Goal: Answer question/provide support: Share knowledge or assist other users

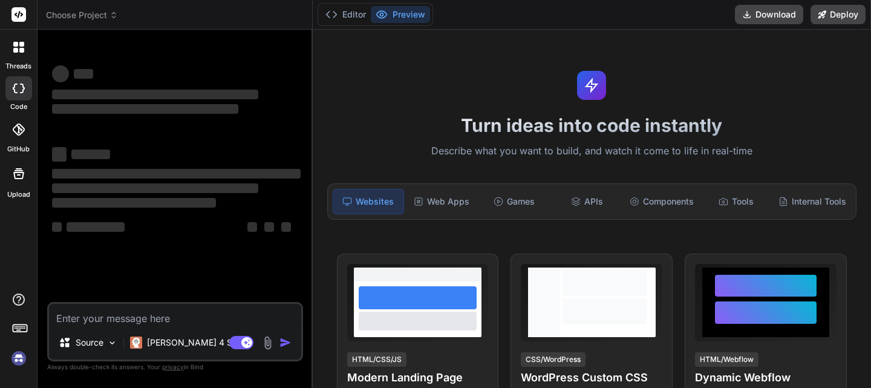
click at [18, 356] on img at bounding box center [18, 358] width 21 height 21
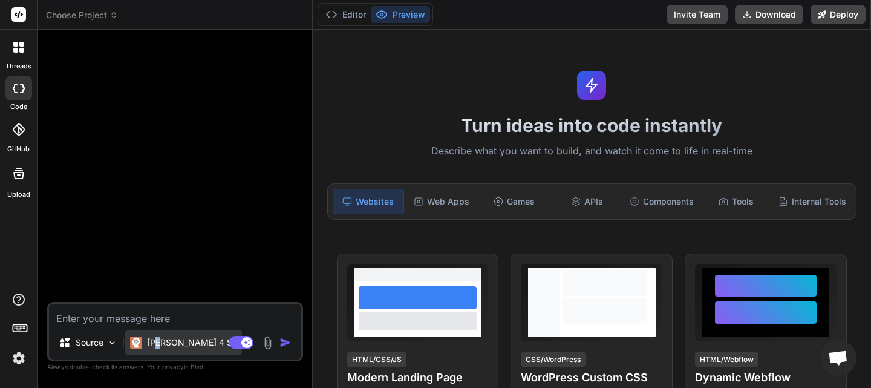
click at [159, 333] on div "[PERSON_NAME] 4 S.." at bounding box center [183, 342] width 117 height 24
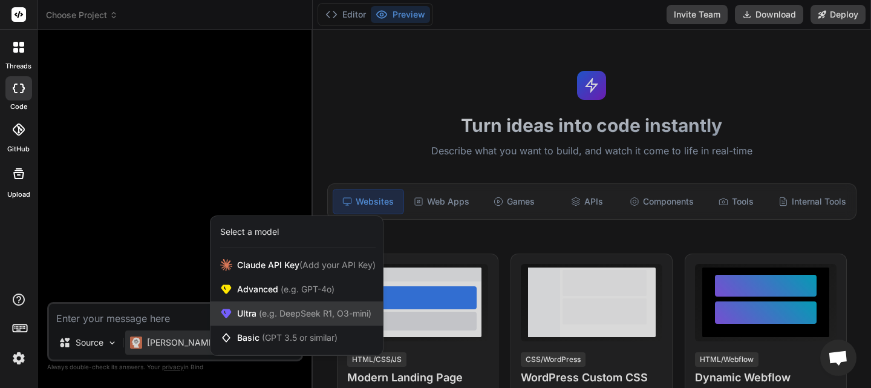
click at [291, 313] on span "(e.g. DeepSeek R1, O3-mini)" at bounding box center [314, 313] width 115 height 10
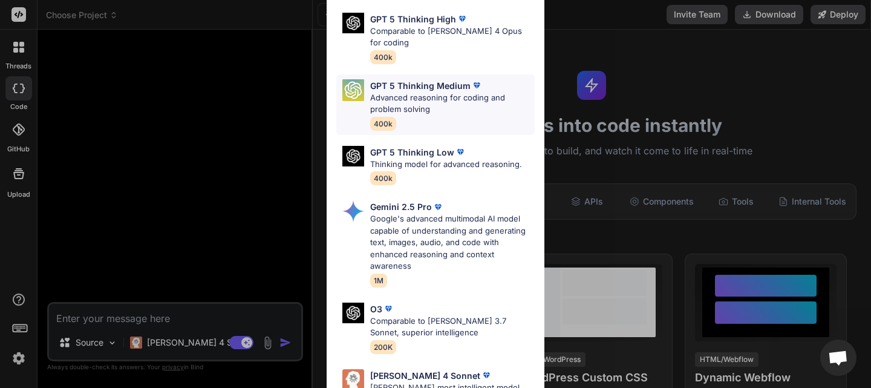
scroll to position [121, 0]
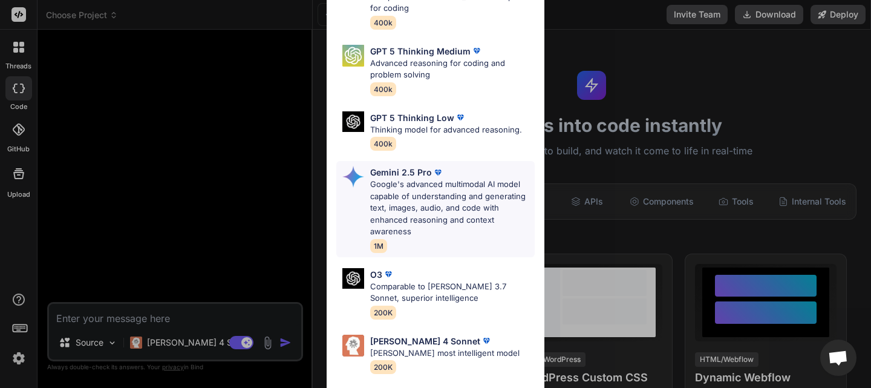
click at [471, 179] on p "Google's advanced multimodal AI model capable of understanding and generating t…" at bounding box center [452, 208] width 165 height 59
type textarea "x"
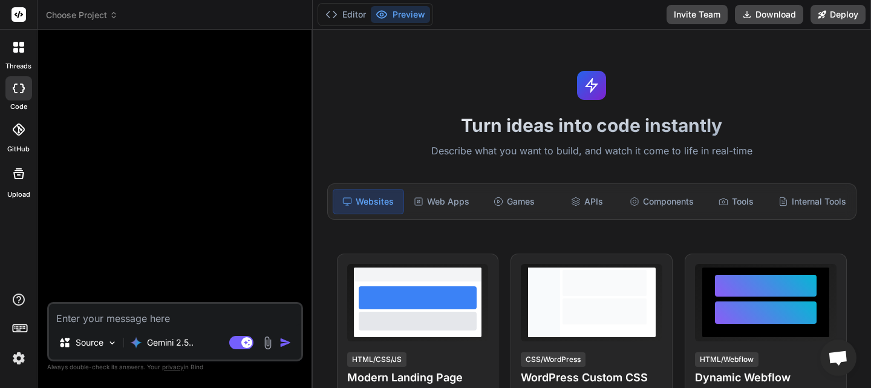
click at [199, 315] on textarea at bounding box center [175, 315] width 252 height 22
paste textarea "ho questi errori "-09-01 14:15:00,681 - ERROR - [PID:68392] - quantic.backtrade…"
type textarea "ho questi errori "-09-01 14:15:00,681 - ERROR - [PID:68392] - quantic.backtrade…"
type textarea "x"
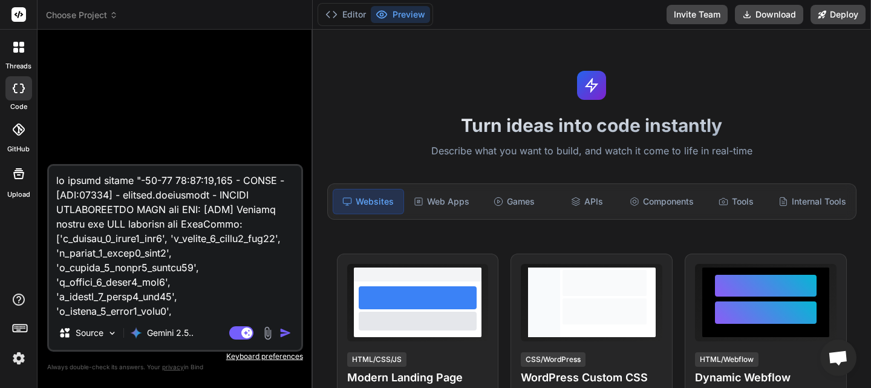
scroll to position [466428, 0]
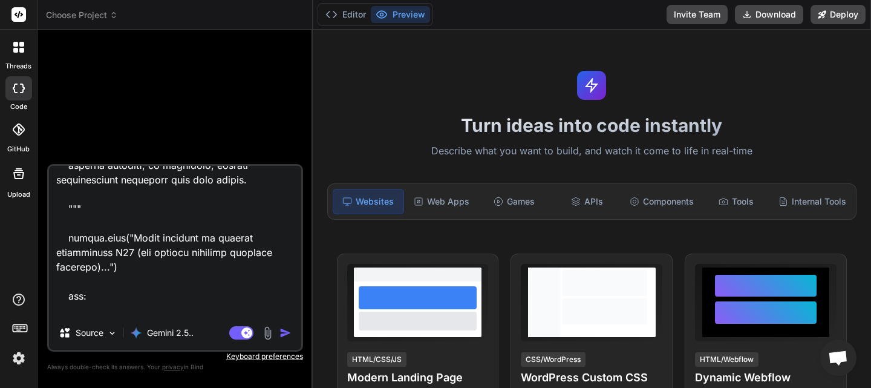
type textarea "ho questi errori "-09-01 14:15:00,681 - ERROR - [PID:68392] - quantic.backtrade…"
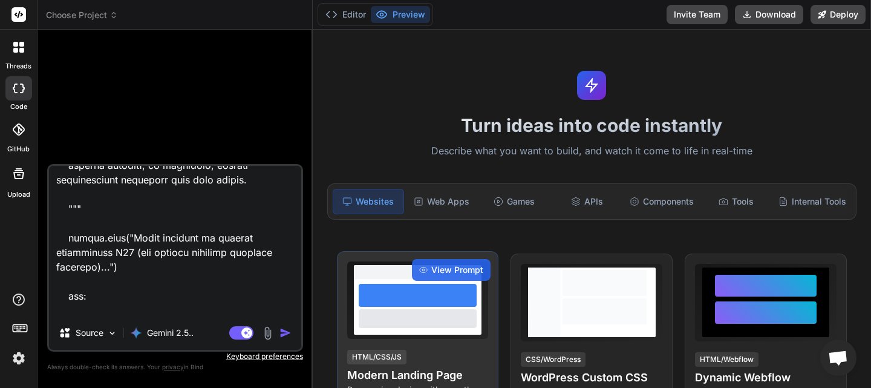
drag, startPoint x: 280, startPoint y: 333, endPoint x: 484, endPoint y: 266, distance: 214.7
click at [281, 333] on img "button" at bounding box center [286, 333] width 12 height 12
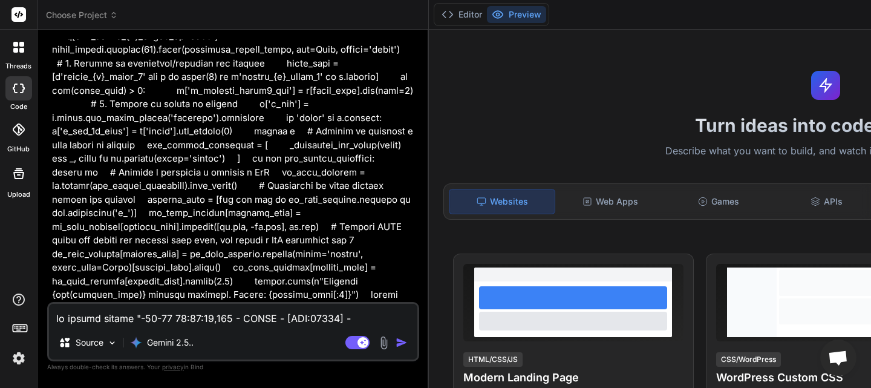
scroll to position [111235, 0]
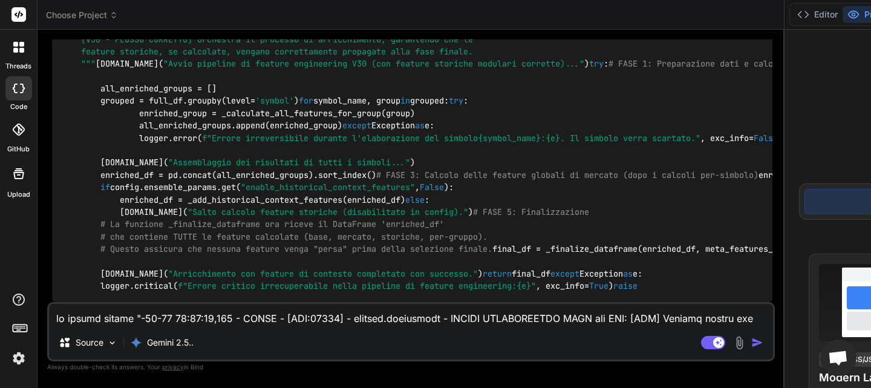
type textarea "x"
click at [96, 317] on textarea at bounding box center [411, 315] width 724 height 22
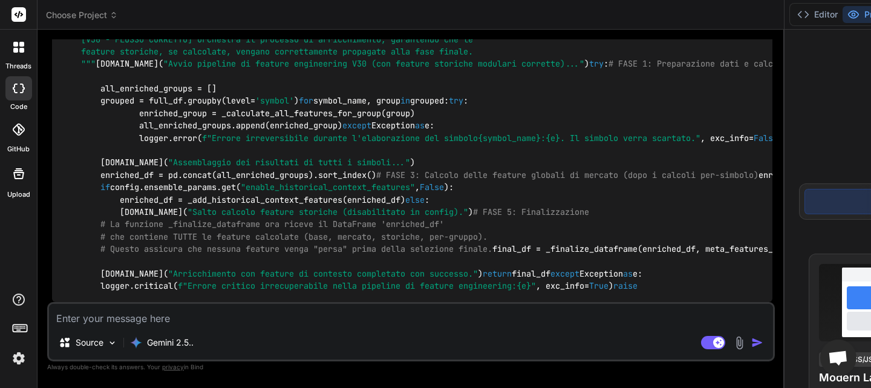
type textarea "s"
type textarea "x"
type textarea "st"
type textarea "x"
type textarea "sta"
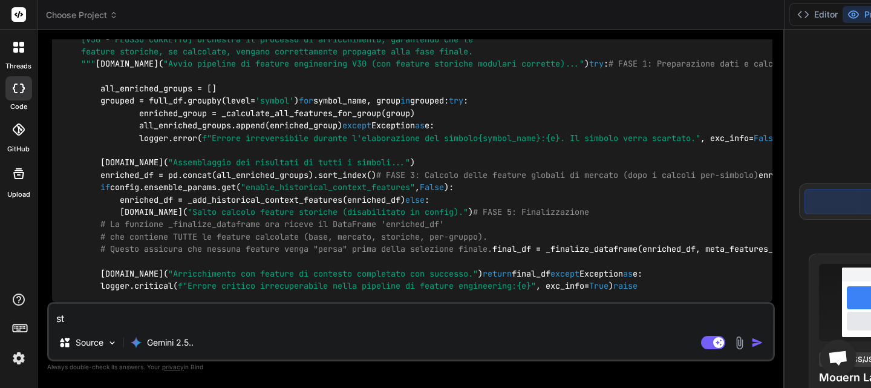
type textarea "x"
type textarea "stai"
type textarea "x"
type textarea "stai"
type textarea "x"
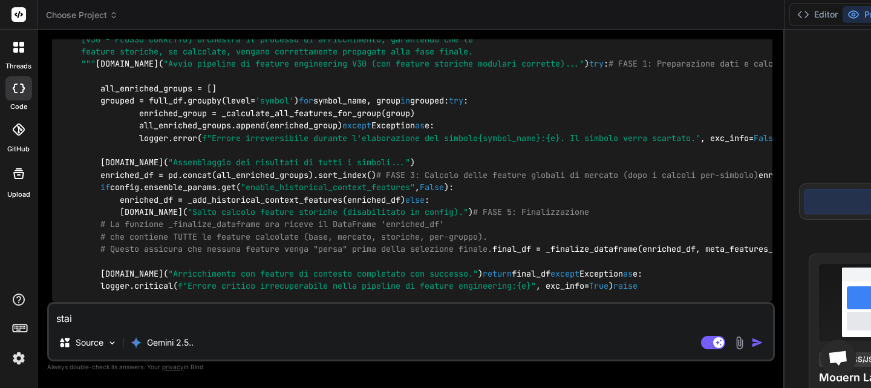
type textarea "stai s"
type textarea "x"
type textarea "stai su"
type textarea "x"
type textarea "stai sup"
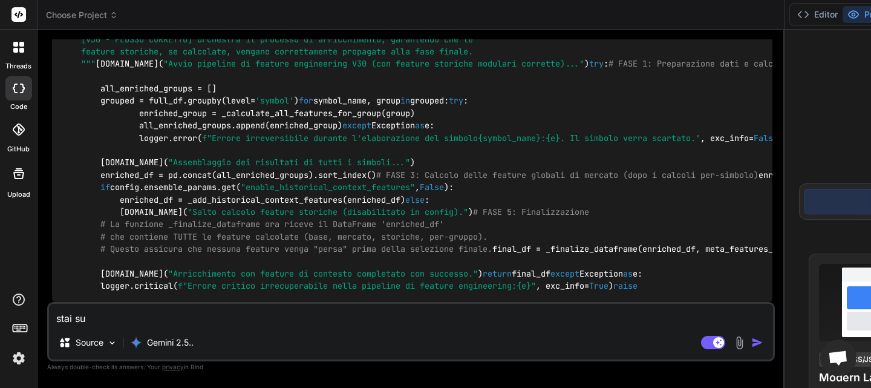
type textarea "x"
type textarea "stai supp"
type textarea "x"
type textarea "stai suppo"
type textarea "x"
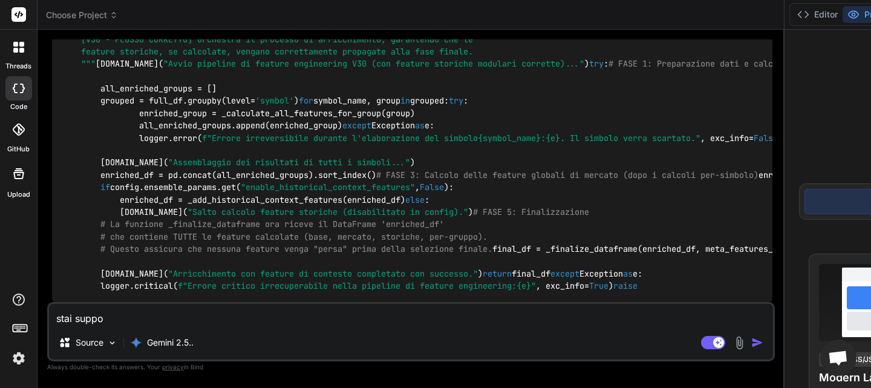
type textarea "stai suppon"
type textarea "x"
type textarea "stai suppone"
type textarea "x"
type textarea "stai supponen"
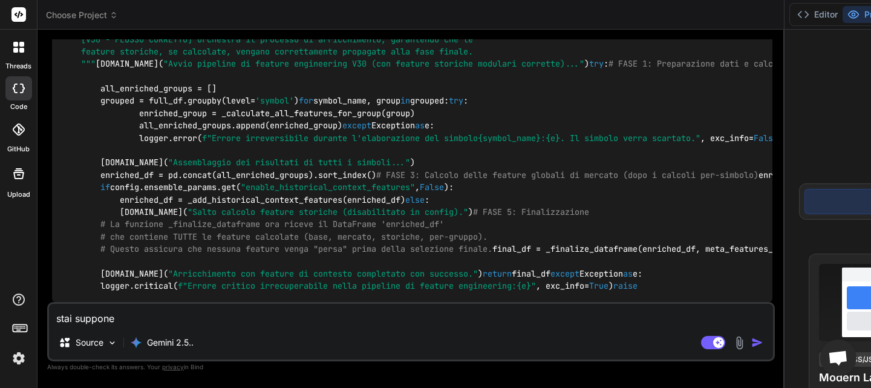
type textarea "x"
type textarea "stai supponend"
type textarea "x"
type textarea "stai supponendo"
type textarea "x"
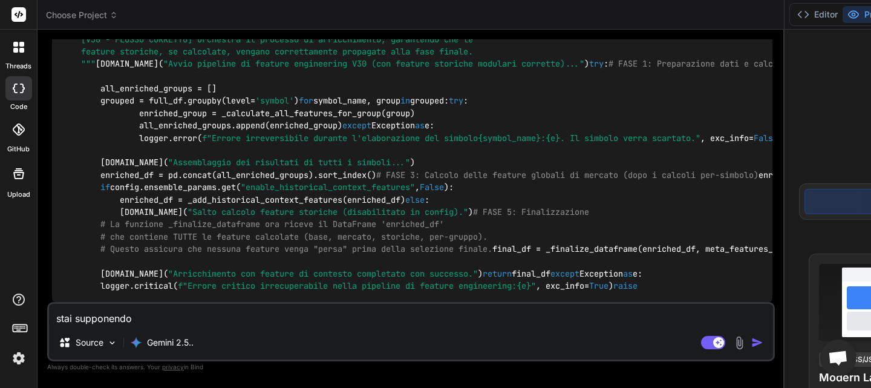
type textarea "stai supponendo,"
type textarea "x"
type textarea "stai supponendo,"
type textarea "x"
type textarea "stai supponendo, q"
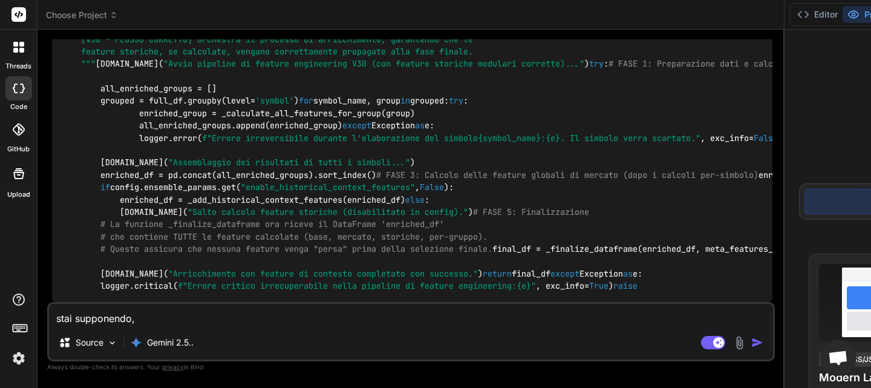
type textarea "x"
type textarea "stai supponendo, qu"
type textarea "x"
type textarea "stai supponendo, que"
type textarea "x"
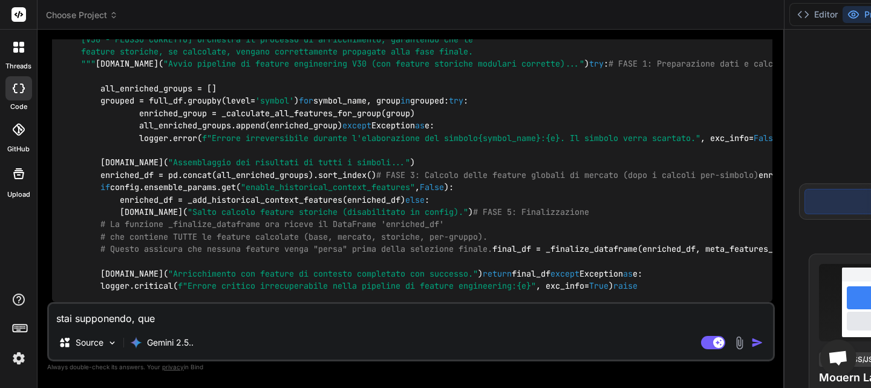
type textarea "stai supponendo, quel"
type textarea "x"
type textarea "stai supponendo, quell"
type textarea "x"
type textarea "stai supponendo, quella"
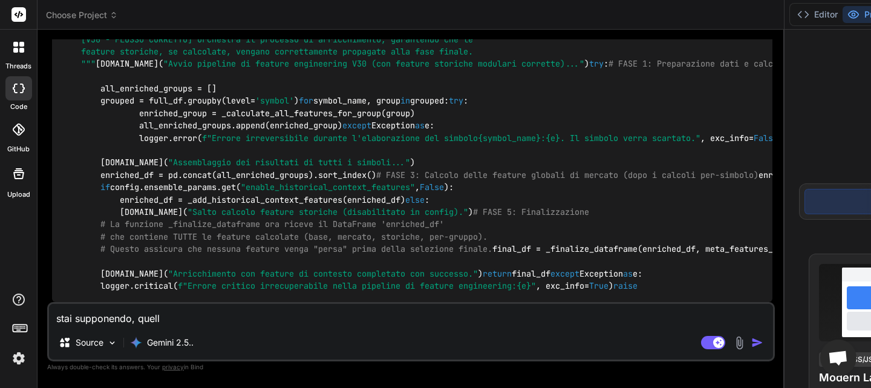
type textarea "x"
type textarea "stai supponendo, quella"
type textarea "x"
type textarea "stai supponendo, quella f"
type textarea "x"
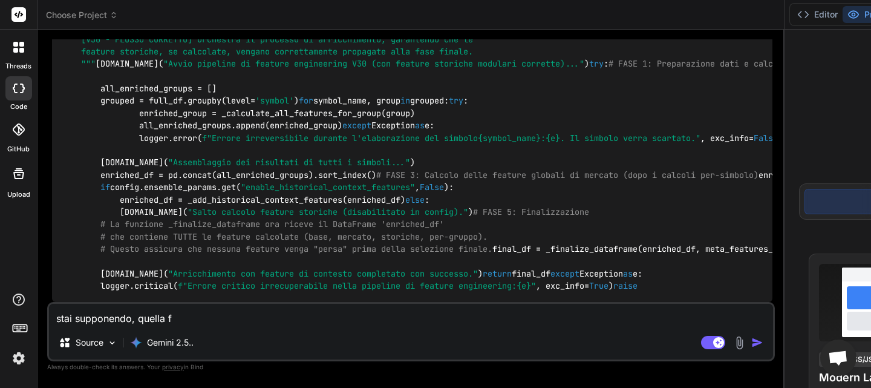
type textarea "stai supponendo, quella fu"
type textarea "x"
type textarea "stai supponendo, quella fun"
type textarea "x"
type textarea "stai supponendo, quella funz"
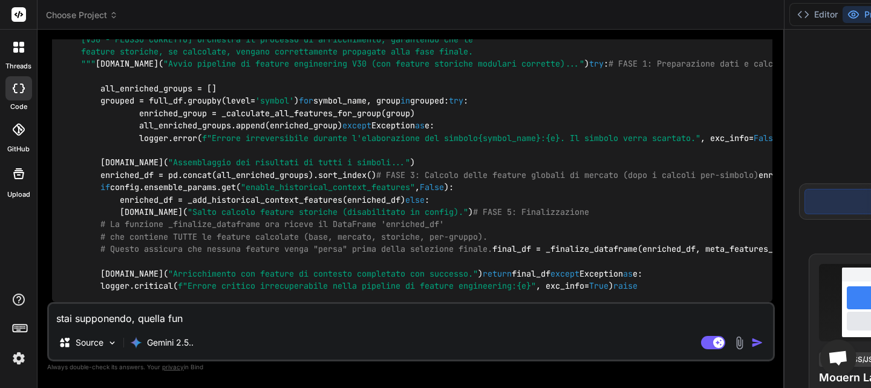
type textarea "x"
type textarea "stai supponendo, quella funzi"
type textarea "x"
type textarea "stai supponendo, quella funzio"
type textarea "x"
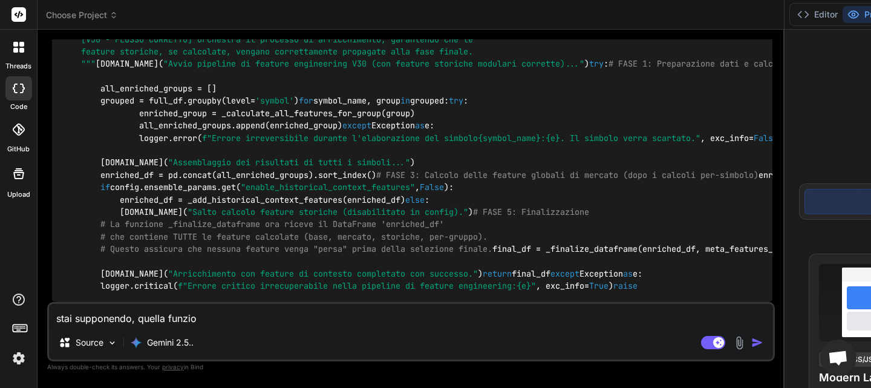
type textarea "stai supponendo, quella funzion"
type textarea "x"
type textarea "stai supponendo, quella funziona"
type textarea "x"
type textarea "stai supponendo, quella funzion"
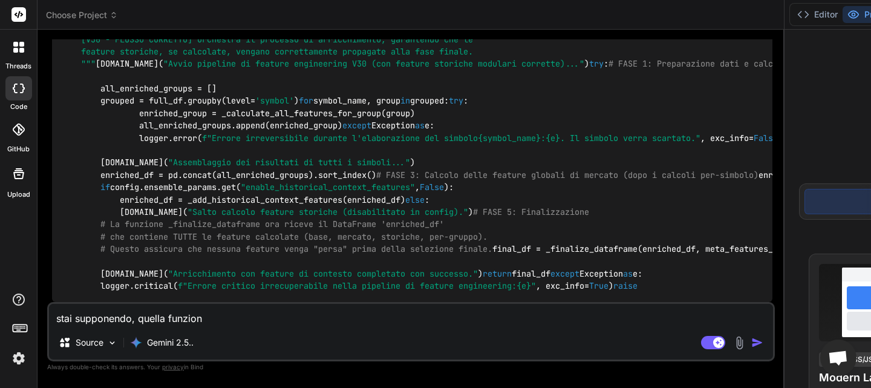
type textarea "x"
type textarea "stai supponendo, quella funzione"
type textarea "x"
type textarea "stai supponendo, quella funzione"
type textarea "x"
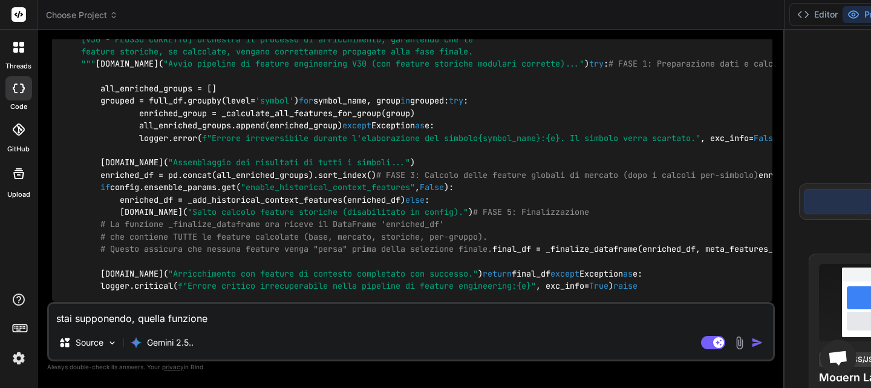
type textarea "stai supponendo, quella funzione h"
type textarea "x"
type textarea "stai supponendo, quella funzione ha"
type textarea "x"
type textarea "stai supponendo, quella funzione ha"
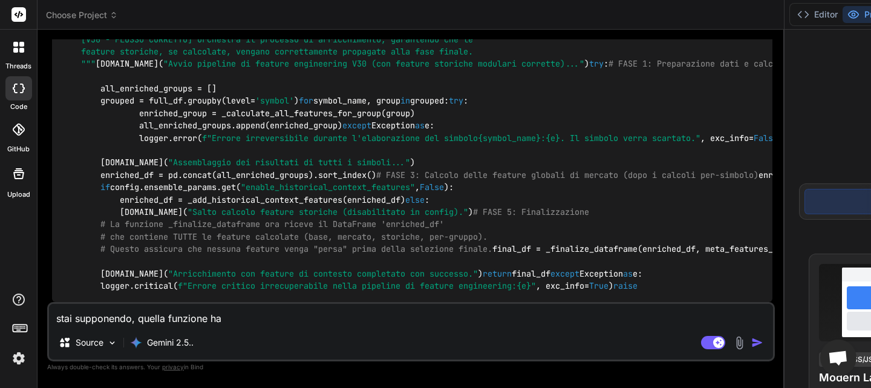
type textarea "x"
type textarea "stai supponendo, quella funzione ha s"
type textarea "x"
type textarea "stai supponendo, quella funzione ha se"
type textarea "x"
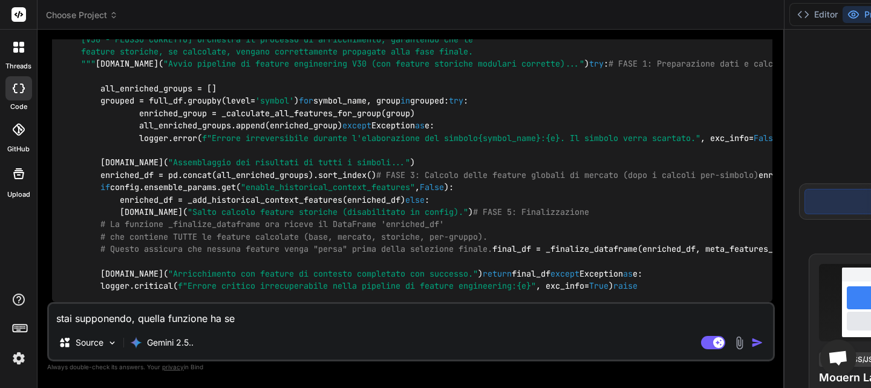
type textarea "stai supponendo, quella funzione ha sem"
type textarea "x"
type textarea "stai supponendo, quella funzione ha semp"
type textarea "x"
type textarea "stai supponendo, quella funzione ha sempr"
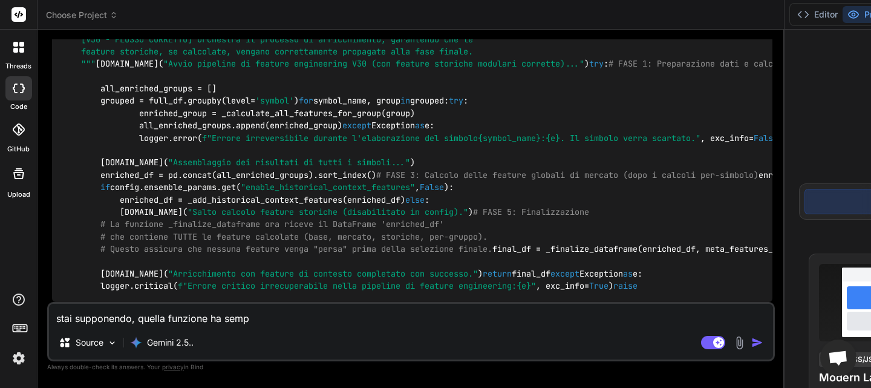
type textarea "x"
type textarea "stai supponendo, quella funzione ha sempre"
type textarea "x"
type textarea "stai supponendo, quella funzione ha sempre"
type textarea "x"
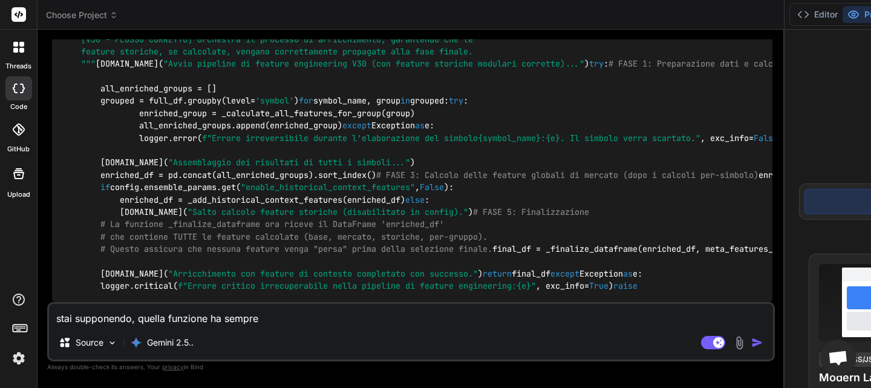
type textarea "stai supponendo, quella funzione ha sempre f"
type textarea "x"
type textarea "stai supponendo, quella funzione ha sempre fu"
type textarea "x"
type textarea "stai supponendo, quella funzione ha sempre fun"
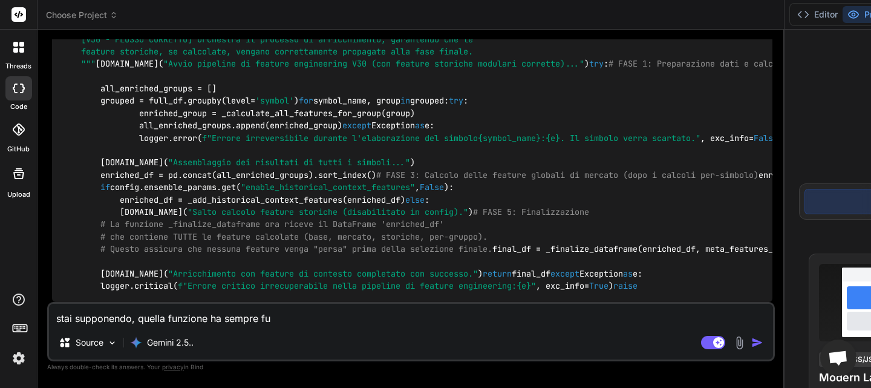
type textarea "x"
type textarea "stai supponendo, quella funzione ha sempre funz"
type textarea "x"
type textarea "stai supponendo, quella funzione ha sempre funzi"
type textarea "x"
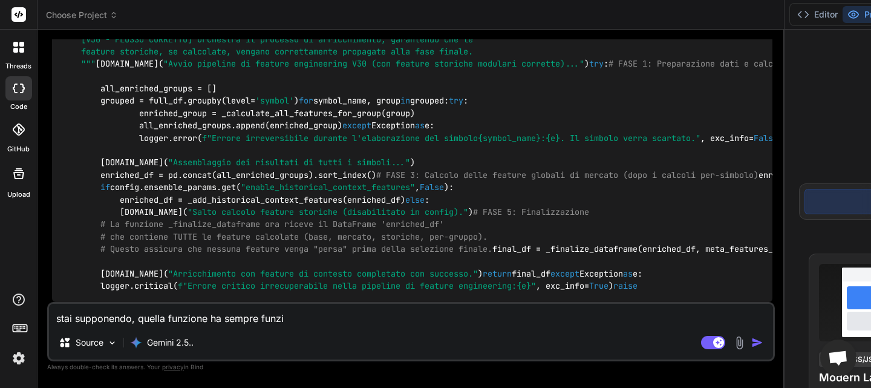
type textarea "stai supponendo, quella funzione ha sempre funzio"
type textarea "x"
type textarea "stai supponendo, quella funzione ha sempre funzion"
type textarea "x"
type textarea "stai supponendo, quella funzione ha sempre funziona"
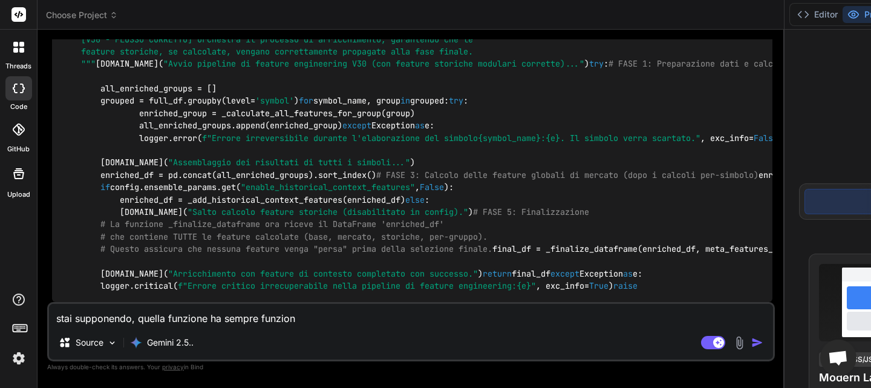
type textarea "x"
type textarea "stai supponendo, quella funzione ha sempre funzionat"
type textarea "x"
type textarea "stai supponendo, quella funzione ha sempre funzionato"
type textarea "x"
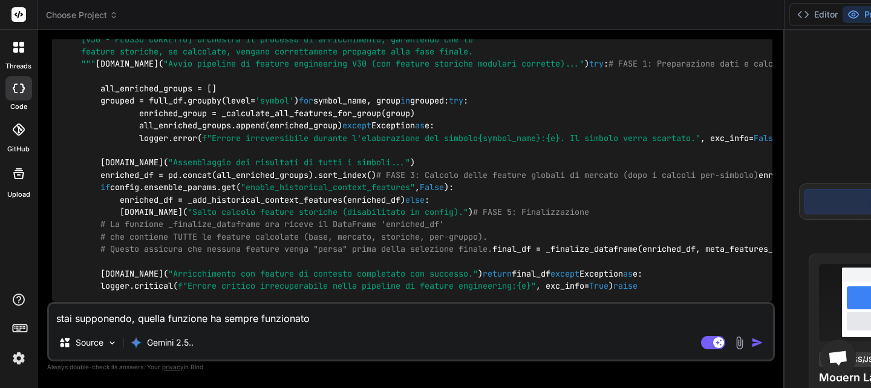
type textarea "stai supponendo, quella funzione ha sempre funzionato"
type textarea "x"
type textarea "stai supponendo, quella funzione ha sempre funzionato p"
type textarea "x"
type textarea "stai supponendo, quella funzione ha sempre funzionato pe"
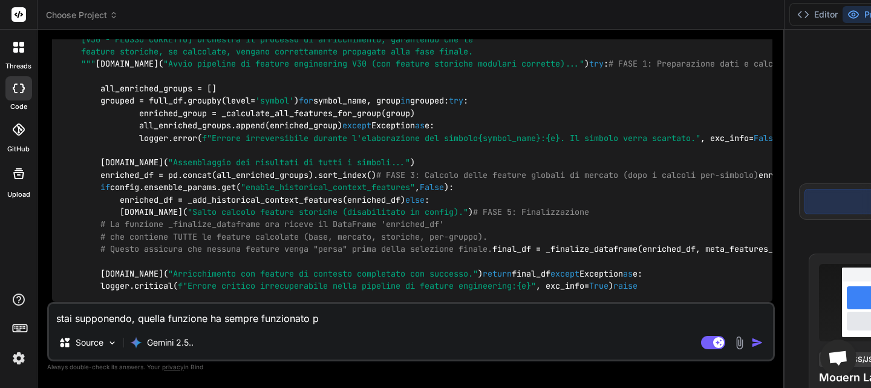
type textarea "x"
type textarea "stai supponendo, quella funzione ha sempre funzionato per"
type textarea "x"
type textarea "stai supponendo, quella funzione ha sempre funzionato perf"
type textarea "x"
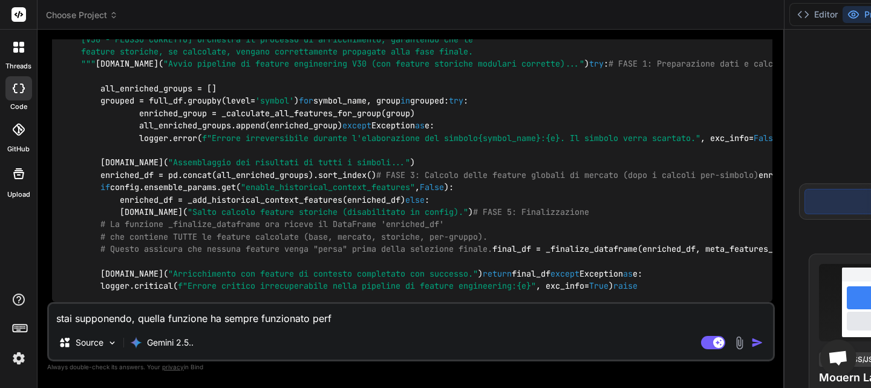
type textarea "stai supponendo, quella funzione ha sempre funzionato perfe"
type textarea "x"
type textarea "stai supponendo, quella funzione ha sempre funzionato perfet"
type textarea "x"
type textarea "stai supponendo, quella funzione ha sempre funzionato perfett"
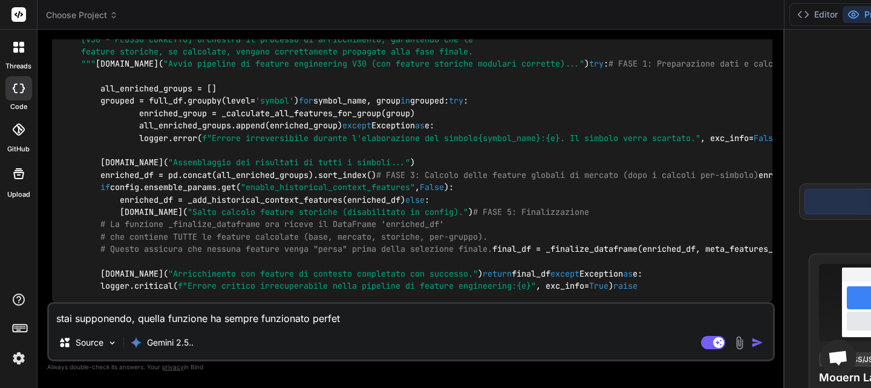
type textarea "x"
type textarea "stai supponendo, quella funzione ha sempre funzionato perfetta"
type textarea "x"
type textarea "stai supponendo, quella funzione ha sempre funzionato perfettam"
type textarea "x"
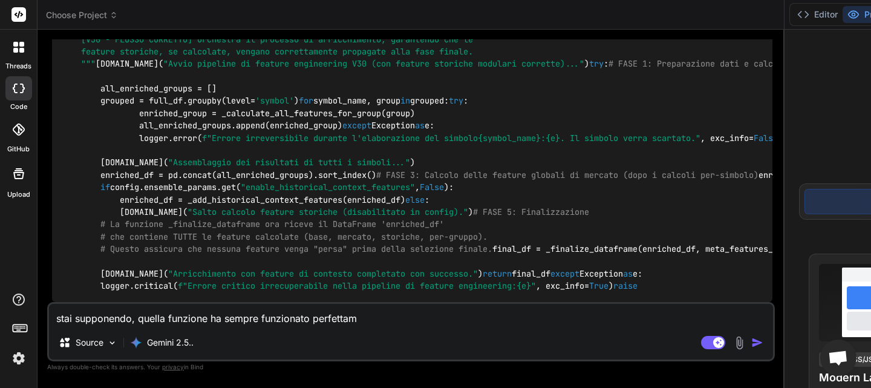
type textarea "stai supponendo, quella funzione ha sempre funzionato perfettame"
type textarea "x"
type textarea "stai supponendo, quella funzione ha sempre funzionato perfettamen"
type textarea "x"
type textarea "stai supponendo, quella funzione ha sempre funzionato perfettament"
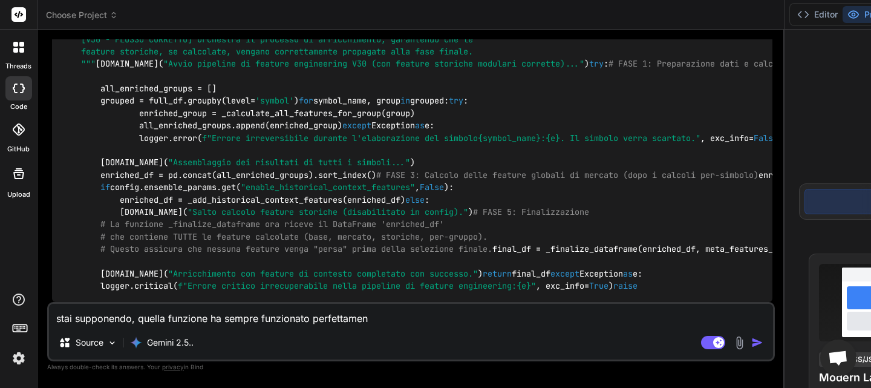
type textarea "x"
type textarea "stai supponendo, quella funzione ha sempre funzionato perfettamente"
type textarea "x"
type textarea "stai supponendo, quella funzione ha sempre funzionato perfettamente,"
type textarea "x"
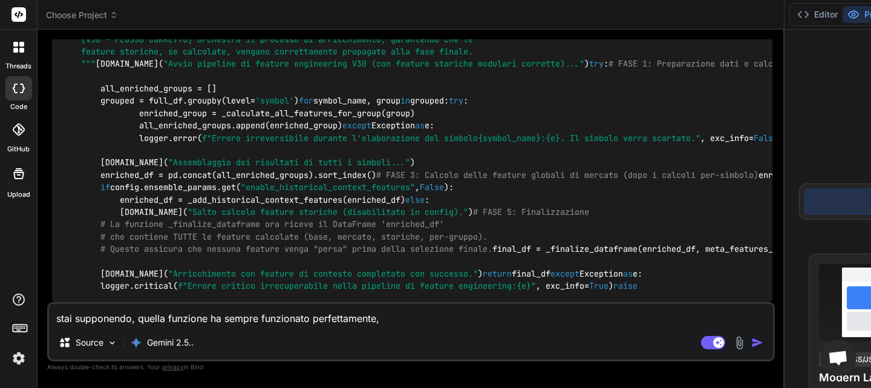
type textarea "stai supponendo, quella funzione ha sempre funzionato perfettamente,"
type textarea "x"
type textarea "stai supponendo, quella funzione ha sempre funzionato perfettamente, n"
type textarea "x"
type textarea "stai supponendo, quella funzione ha sempre funzionato perfettamente, no"
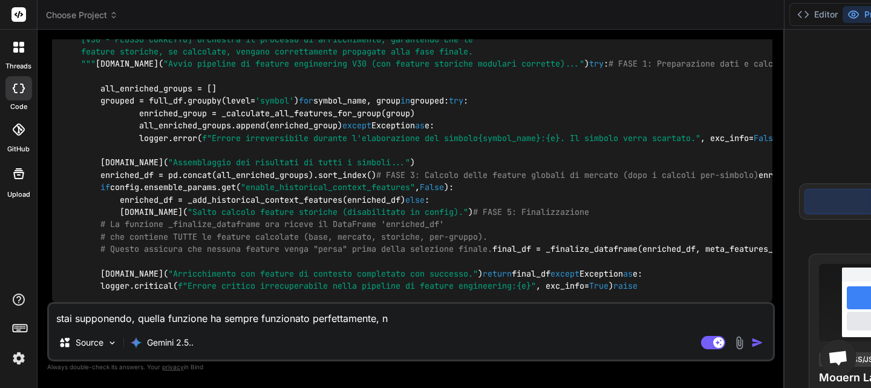
type textarea "x"
type textarea "stai supponendo, quella funzione ha sempre funzionato perfettamente, non"
type textarea "x"
type textarea "stai supponendo, quella funzione ha sempre funzionato perfettamente, non"
type textarea "x"
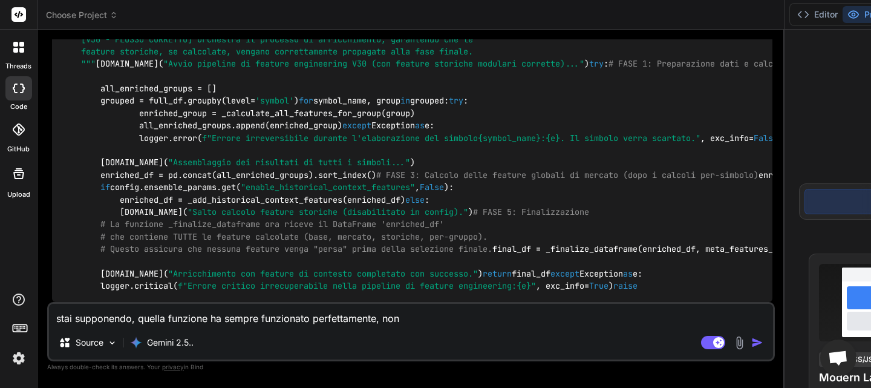
type textarea "stai supponendo, quella funzione ha sempre funzionato perfettamente, non l"
type textarea "x"
type textarea "stai supponendo, quella funzione ha sempre funzionato perfettamente, non l'"
type textarea "x"
type textarea "stai supponendo, quella funzione ha sempre funzionato perfettamente, non l'a"
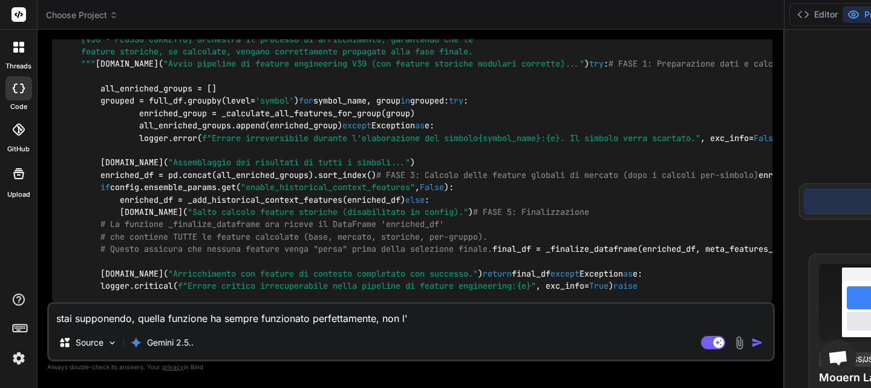
type textarea "x"
type textarea "stai supponendo, quella funzione ha sempre funzionato perfettamente, non l'ab"
type textarea "x"
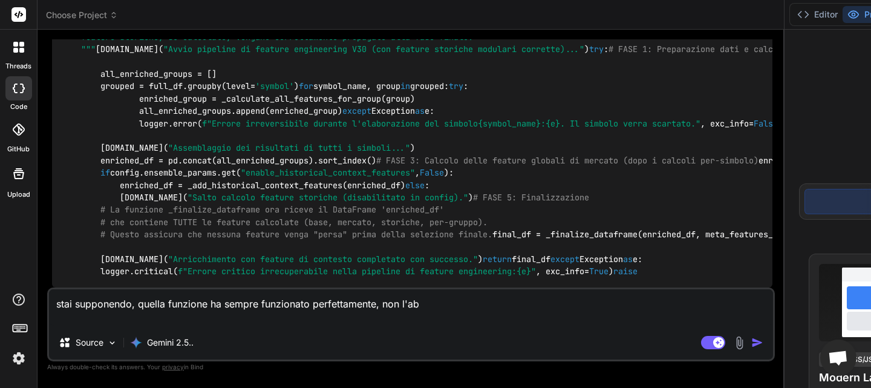
type textarea "stai supponendo, quella funzione ha sempre funzionato perfettamente, non l'abb"
type textarea "x"
type textarea "stai supponendo, quella funzione ha sempre funzionato perfettamente, non l'abbi"
type textarea "x"
type textarea "stai supponendo, quella funzione ha sempre funzionato perfettamente, non l'abbia"
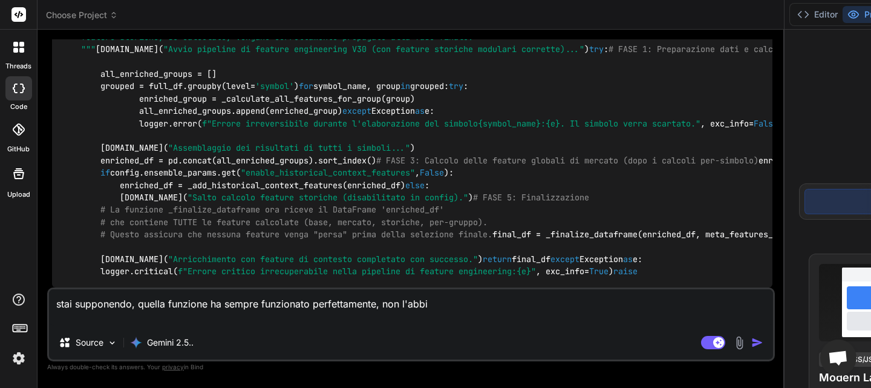
type textarea "x"
type textarea "stai supponendo, quella funzione ha sempre funzionato perfettamente, non l'abbi…"
type textarea "x"
type textarea "stai supponendo, quella funzione ha sempre funzionato perfettamente, non l'abbi…"
type textarea "x"
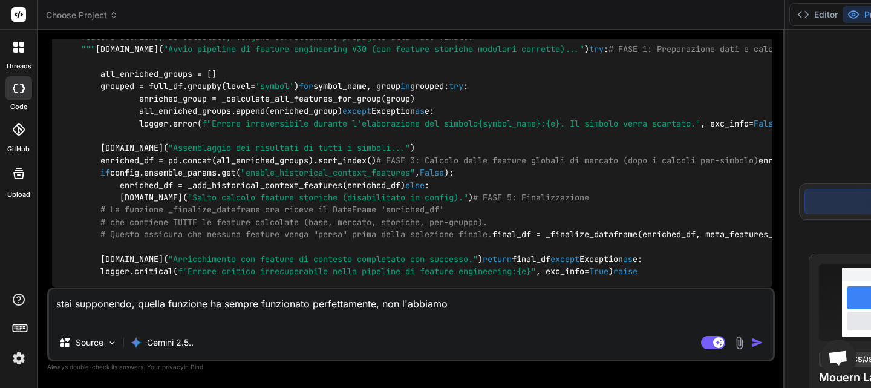
type textarea "stai supponendo, quella funzione ha sempre funzionato perfettamente, non l'abbi…"
type textarea "x"
type textarea "stai supponendo, quella funzione ha sempre funzionato perfettamente, non l'abbi…"
type textarea "x"
type textarea "stai supponendo, quella funzione ha sempre funzionato perfettamente, non l'abbi…"
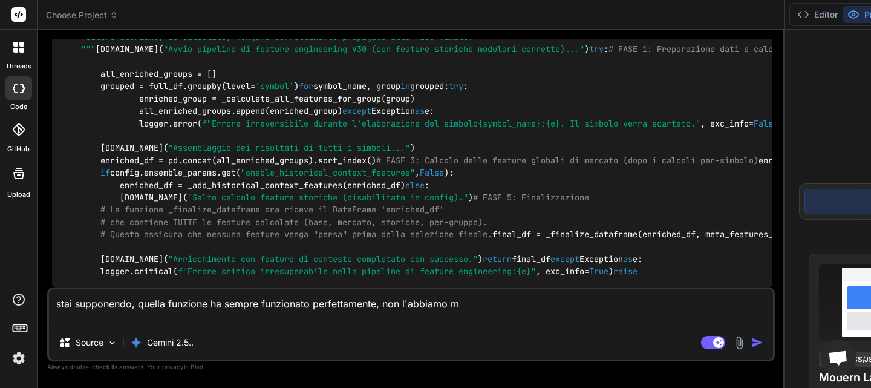
type textarea "x"
type textarea "stai supponendo, quella funzione ha sempre funzionato perfettamente, non l'abbi…"
type textarea "x"
type textarea "stai supponendo, quella funzione ha sempre funzionato perfettamente, non l'abbi…"
type textarea "x"
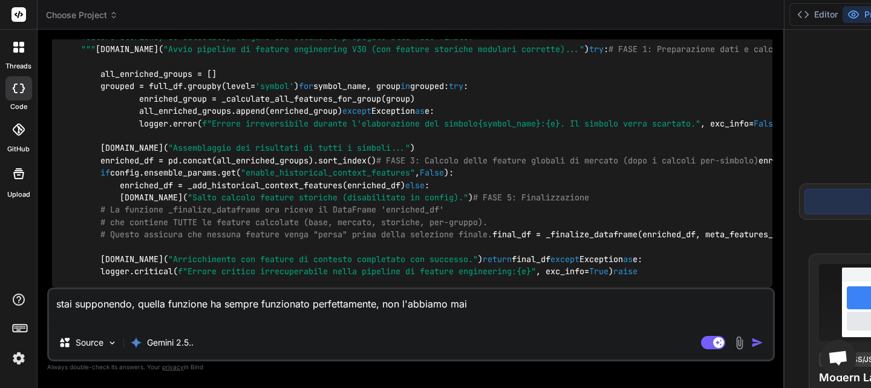
type textarea "stai supponendo, quella funzione ha sempre funzionato perfettamente, non l'abbi…"
type textarea "x"
type textarea "stai supponendo, quella funzione ha sempre funzionato perfettamente, non l'abbi…"
type textarea "x"
type textarea "stai supponendo, quella funzione ha sempre funzionato perfettamente, non l'abbi…"
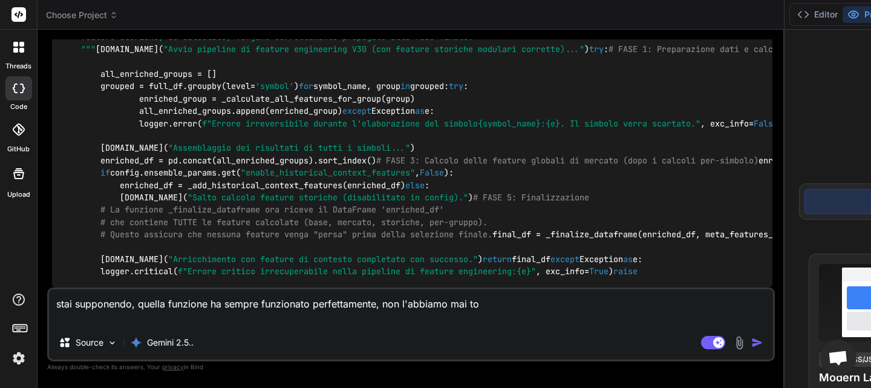
type textarea "x"
type textarea "stai supponendo, quella funzione ha sempre funzionato perfettamente, non l'abbi…"
type textarea "x"
type textarea "stai supponendo, quella funzione ha sempre funzionato perfettamente, non l'abbi…"
type textarea "x"
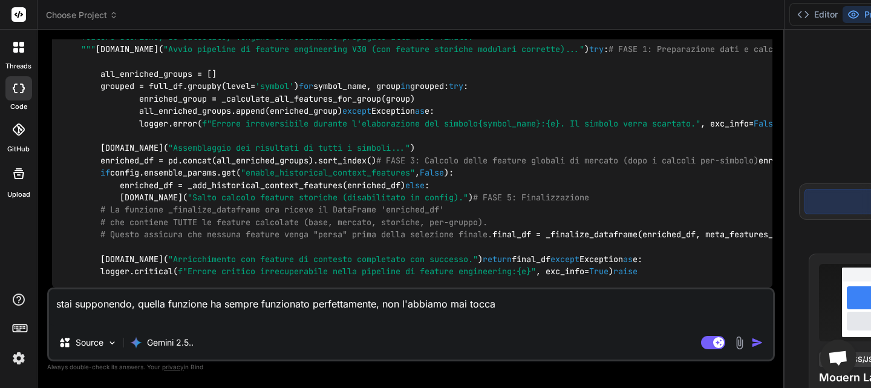
type textarea "stai supponendo, quella funzione ha sempre funzionato perfettamente, non l'abbi…"
type textarea "x"
type textarea "stai supponendo, quella funzione ha sempre funzionato perfettamente, non l'abbi…"
type textarea "x"
type textarea "stai supponendo, quella funzione ha sempre funzionato perfettamente, non l'abbi…"
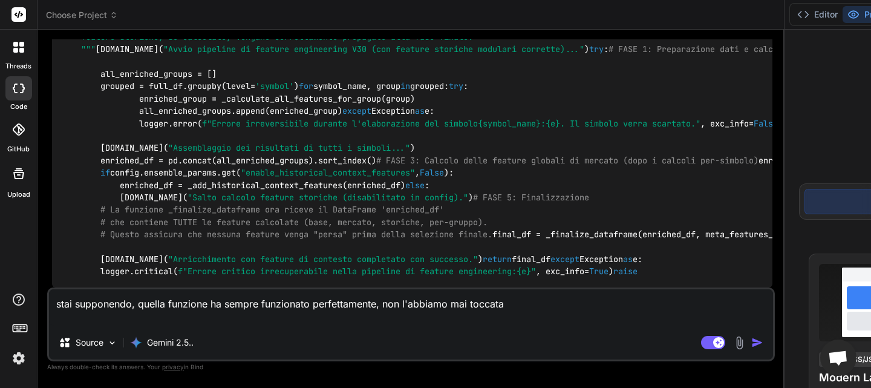
type textarea "x"
type textarea "stai supponendo, quella funzione ha sempre funzionato perfettamente, non l'abbi…"
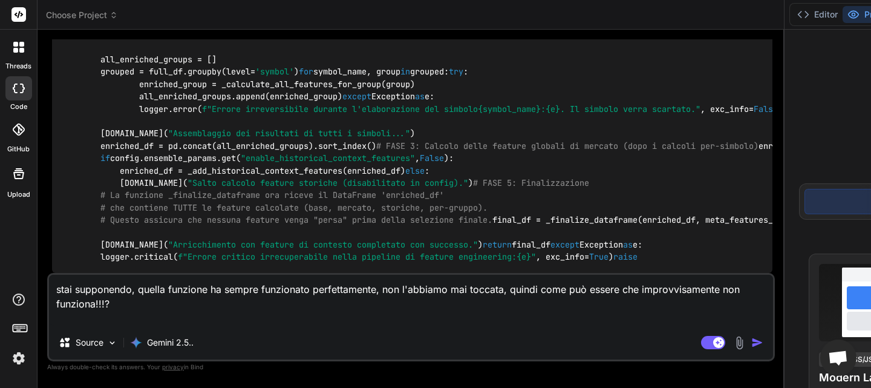
scroll to position [112180, 0]
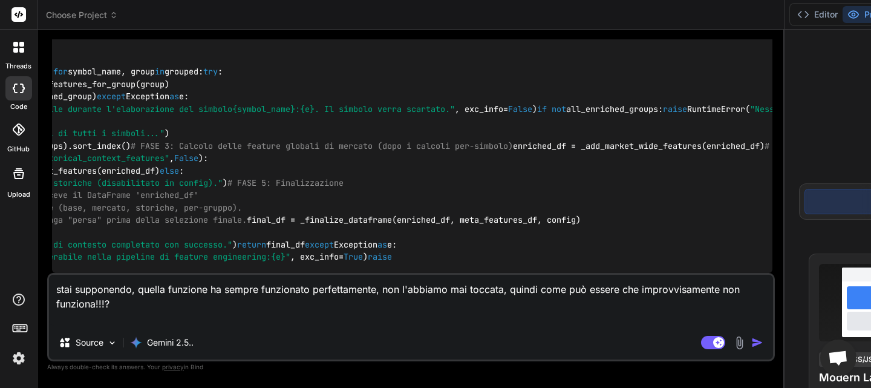
drag, startPoint x: 380, startPoint y: 183, endPoint x: 430, endPoint y: 186, distance: 50.3
click at [430, 186] on div "Custom Bot Bind AI Web Search Created with Pixso. Code Generator You Bind AI Ce…" at bounding box center [411, 209] width 747 height 358
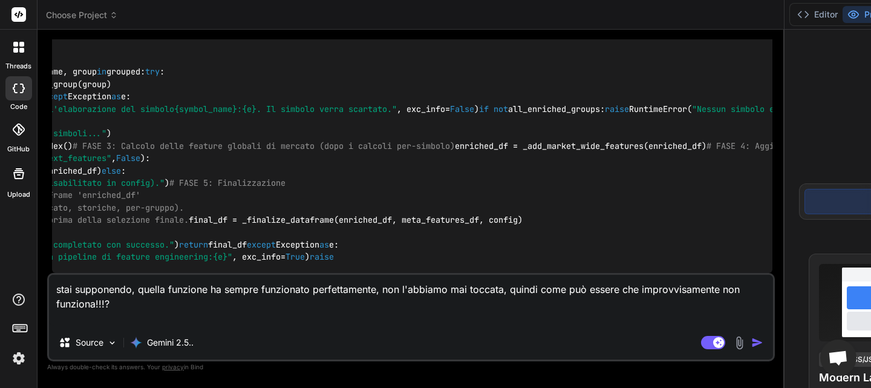
click at [171, 41] on span """" [V30 - FLUSSO CORRETTO] Orchestra il processo di arricchimento, garantendo …" at bounding box center [119, 17] width 722 height 48
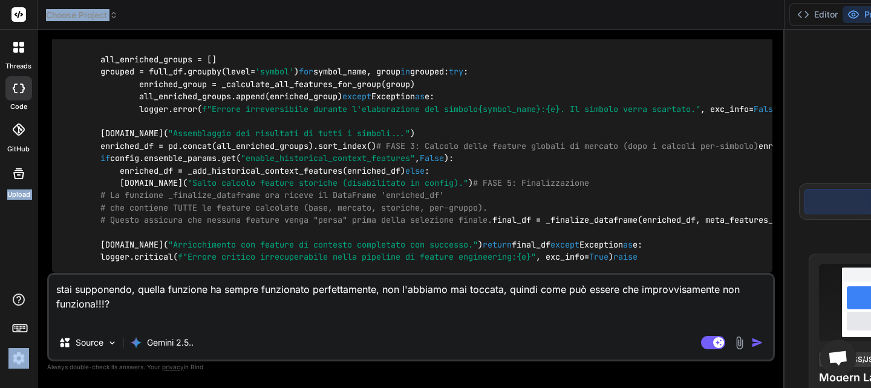
drag, startPoint x: 162, startPoint y: 192, endPoint x: 0, endPoint y: 193, distance: 162.2
click at [0, 193] on div "threads code GitHub Upload Choose Project Created with Pixso. Custom Bot Bind A…" at bounding box center [435, 194] width 871 height 388
click at [225, 41] on span """" [V30 - FLUSSO CORRETTO] Orchestra il processo di arricchimento, garantendo …" at bounding box center [423, 17] width 722 height 48
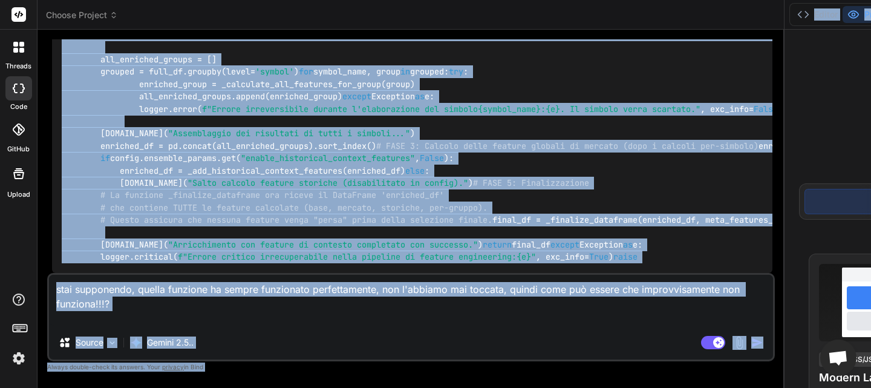
scroll to position [0, 395]
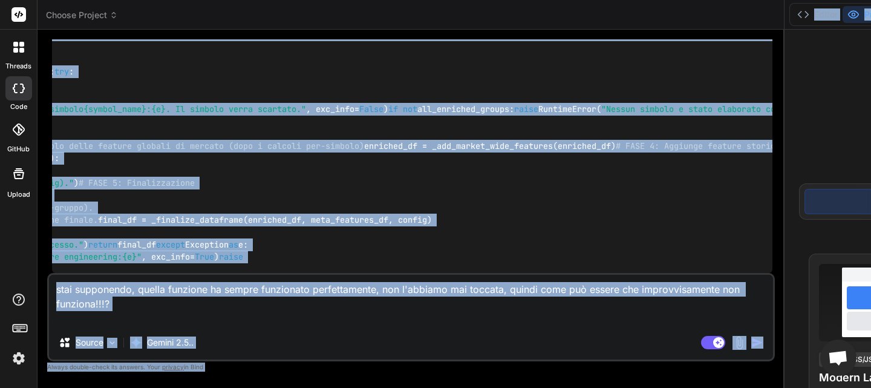
drag, startPoint x: 500, startPoint y: 193, endPoint x: 516, endPoint y: 193, distance: 15.7
click at [160, 196] on div "def add_contextual_features ( meta_features_df: pd.DataFrame, prices_df: pd.Dat…" at bounding box center [412, 127] width 721 height 291
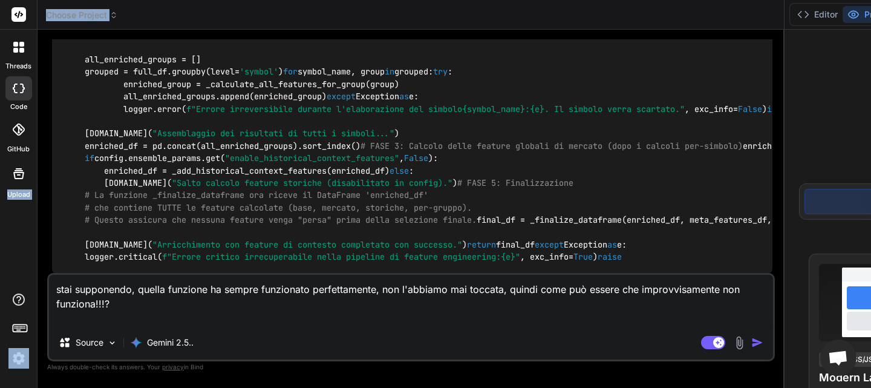
scroll to position [0, 0]
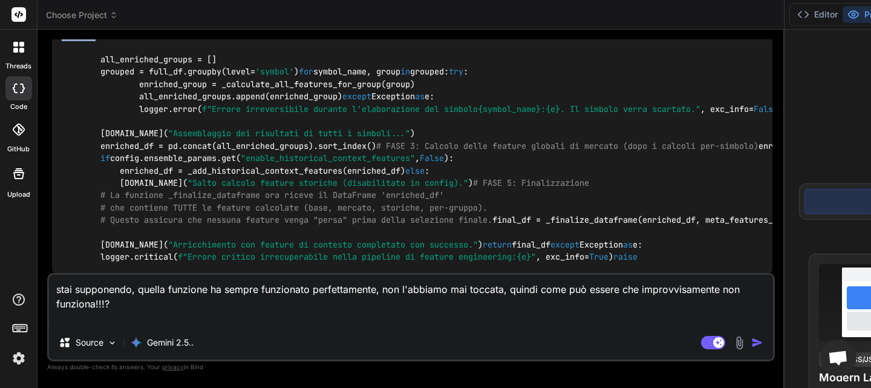
drag, startPoint x: 82, startPoint y: 194, endPoint x: 136, endPoint y: 204, distance: 54.7
click at [136, 204] on div "def add_contextual_features ( meta_features_df: pd.DataFrame, prices_df: pd.Dat…" at bounding box center [412, 127] width 721 height 291
click at [218, 41] on span ""Avvio pipeline di feature engineering V30 (con feature storiche modulari corre…" at bounding box center [373, 35] width 421 height 11
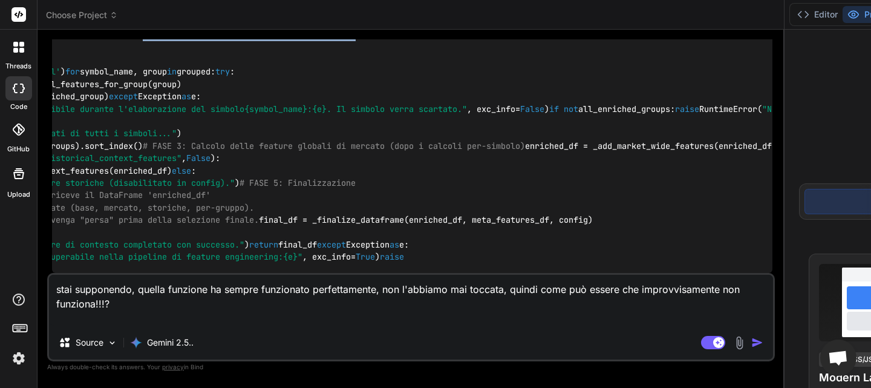
drag, startPoint x: 358, startPoint y: 158, endPoint x: 428, endPoint y: 158, distance: 70.2
click at [428, 158] on div "Custom Bot Bind AI Web Search Created with Pixso. Code Generator You Bind AI Ce…" at bounding box center [411, 209] width 747 height 358
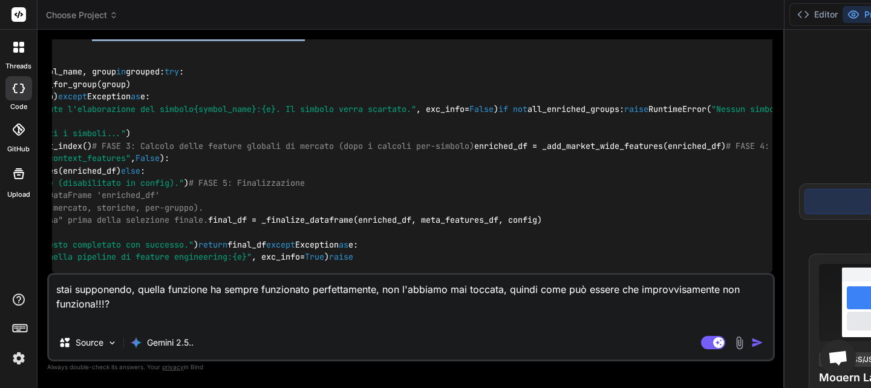
click at [208, 41] on span ""Avvio pipeline di feature engineering V30 (con feature storiche modulari corre…" at bounding box center [89, 35] width 421 height 11
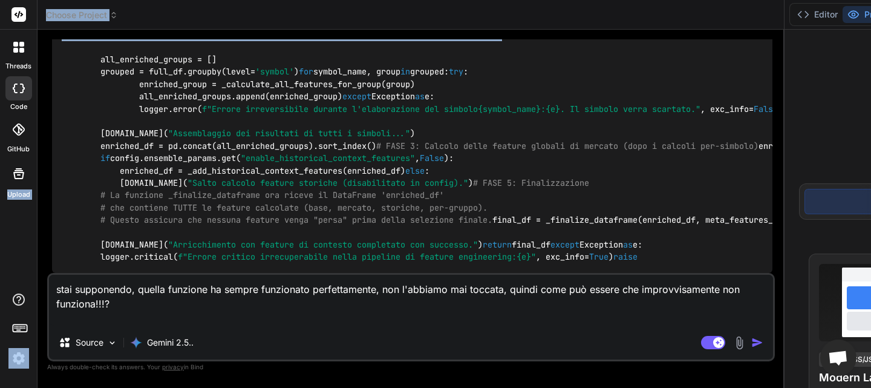
drag, startPoint x: 204, startPoint y: 160, endPoint x: 11, endPoint y: 163, distance: 192.5
click at [0, 162] on div "threads code GitHub Upload Choose Project Created with Pixso. Custom Bot Bind A…" at bounding box center [435, 194] width 871 height 388
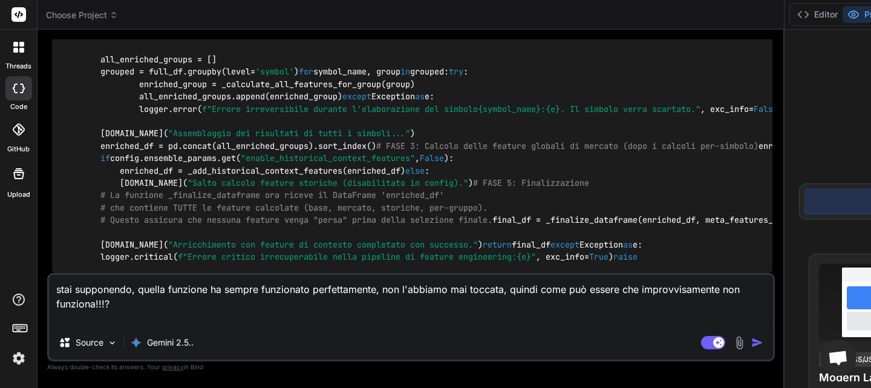
click at [609, 41] on span "# FASE 1: Preparazione dati e calcolo feature base del CEO" at bounding box center [749, 35] width 281 height 11
click at [258, 321] on textarea "stai supponendo, quella funzione ha sempre funzionato perfettamente, non l'abbi…" at bounding box center [411, 300] width 724 height 51
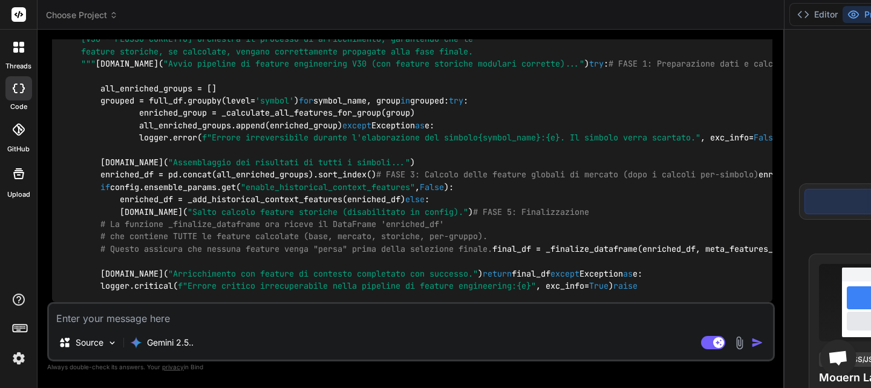
scroll to position [113194, 0]
click at [249, 318] on textarea at bounding box center [411, 315] width 724 height 22
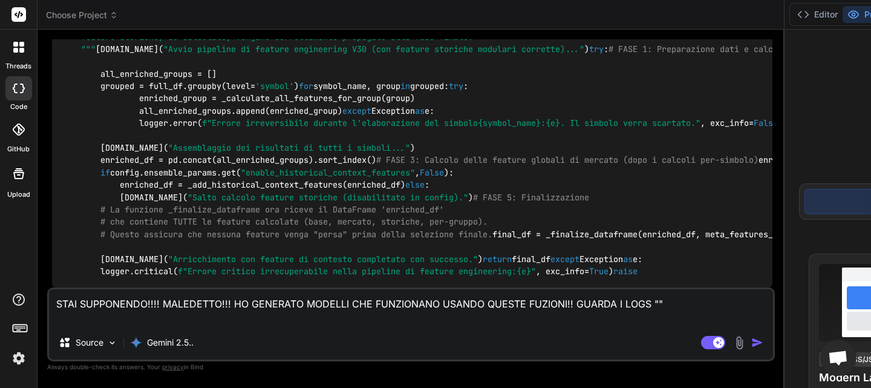
paste textarea "[DATE] 09:59:52,235 - __main__ - INFO - Aggiunta delle feature contestuali... […"
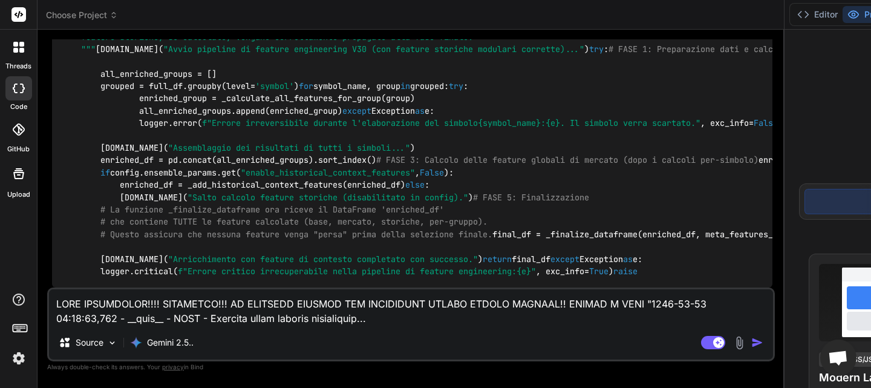
scroll to position [553, 0]
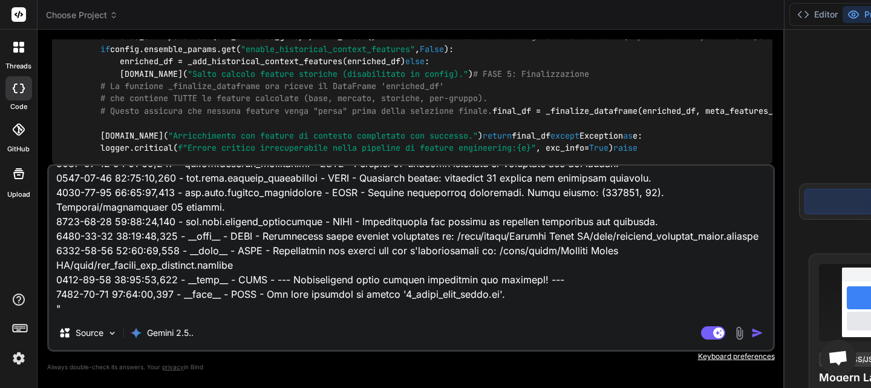
click at [195, 305] on textarea at bounding box center [411, 241] width 724 height 150
click at [142, 307] on textarea at bounding box center [411, 241] width 724 height 150
paste textarea "# src/scripts/1_prepare_features.py import logging import sys from pathlib impo…"
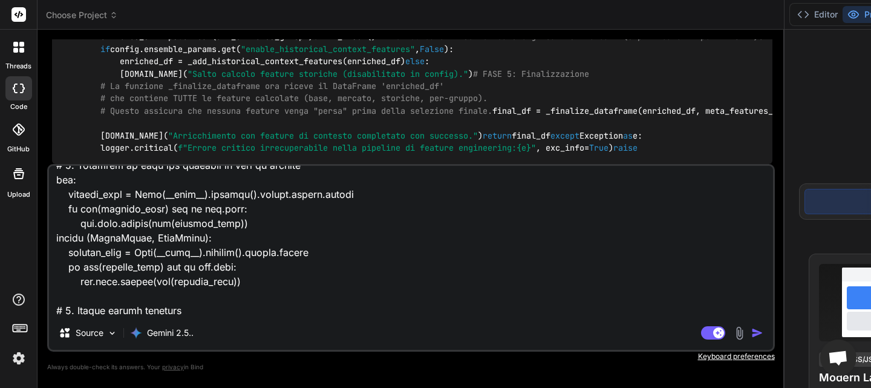
scroll to position [5418, 0]
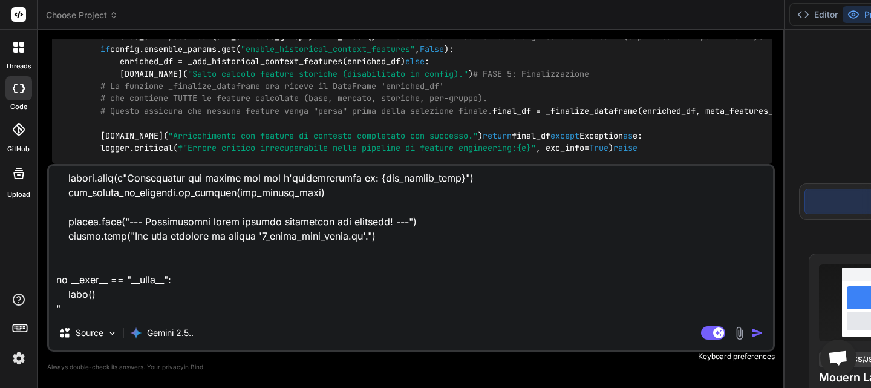
click at [215, 307] on textarea at bounding box center [411, 241] width 724 height 150
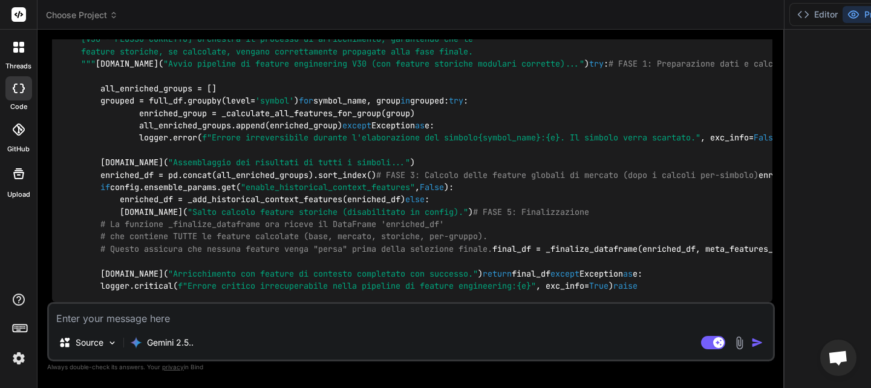
scroll to position [117742, 0]
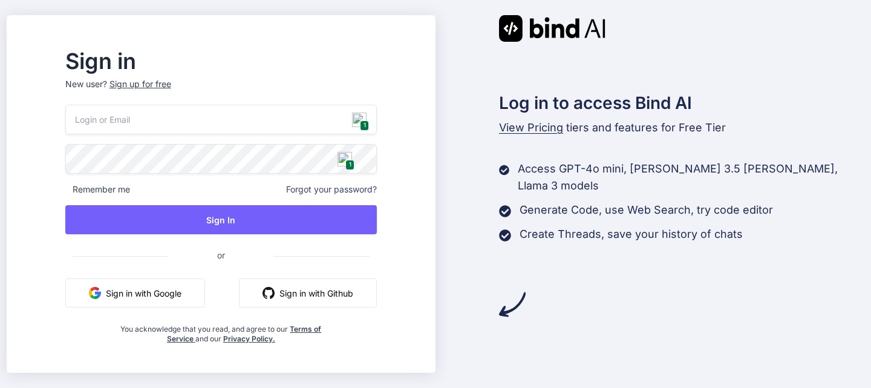
type input "[EMAIL_ADDRESS][DOMAIN_NAME]"
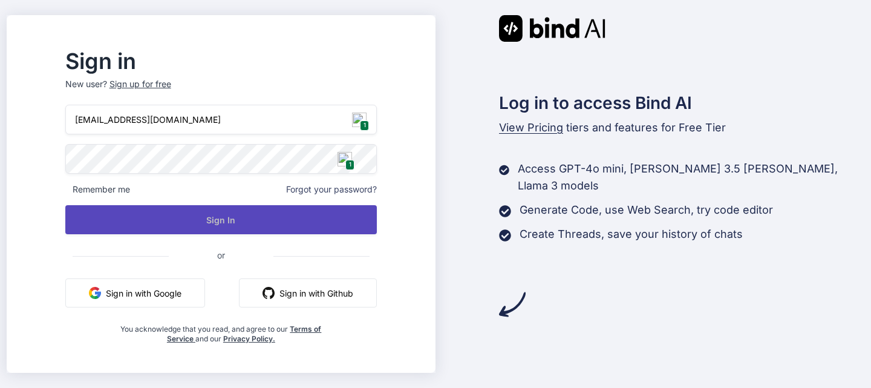
click at [294, 216] on button "Sign In" at bounding box center [221, 219] width 312 height 29
